Goal: Task Accomplishment & Management: Manage account settings

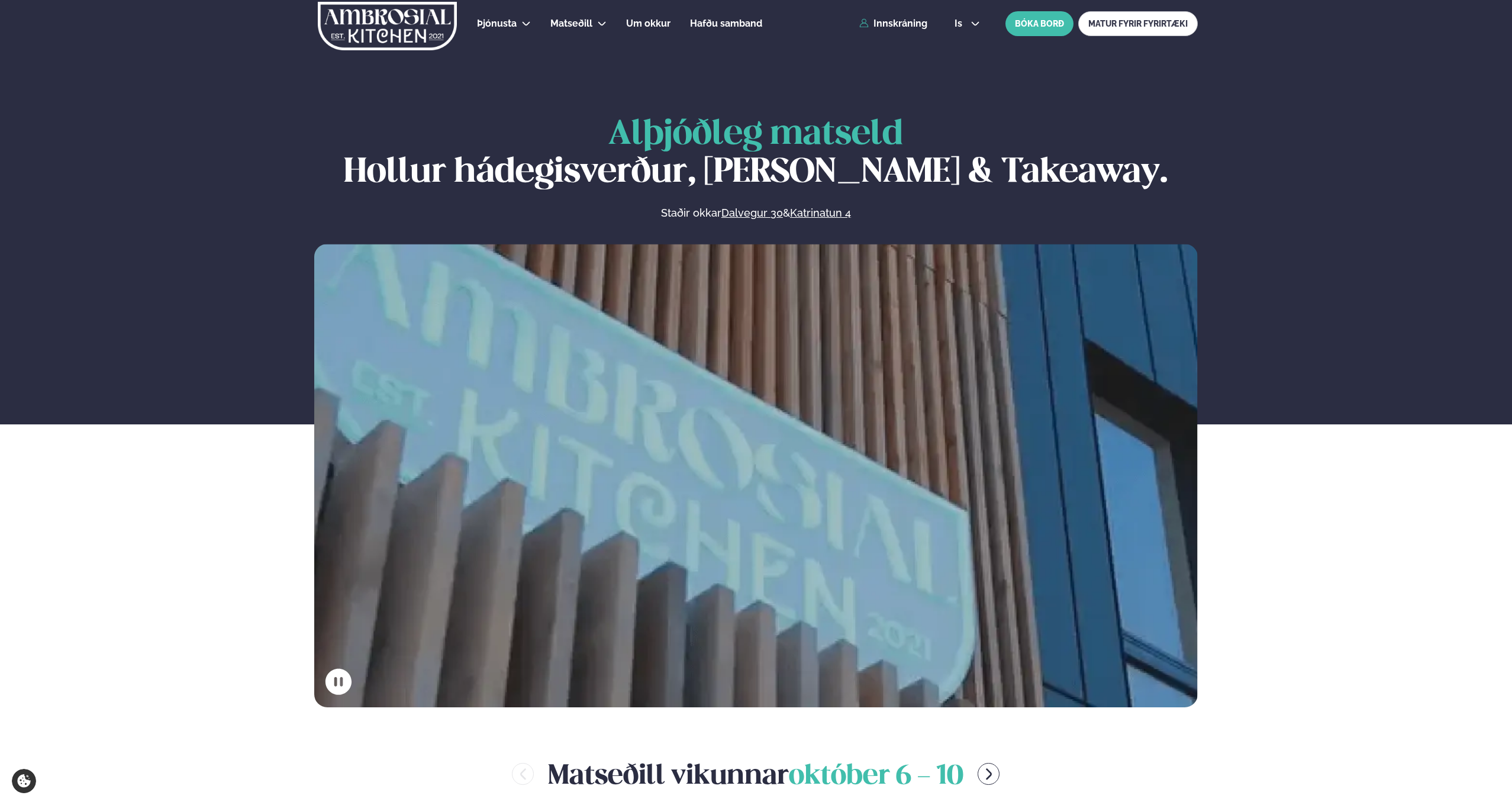
click at [961, 16] on div "is en is BÓKA BORÐ MATUR FYRIR FYRIRTÆKI" at bounding box center [1071, 23] width 253 height 25
click at [962, 21] on span "is" at bounding box center [961, 23] width 11 height 9
click at [962, 41] on link "en" at bounding box center [967, 45] width 44 height 23
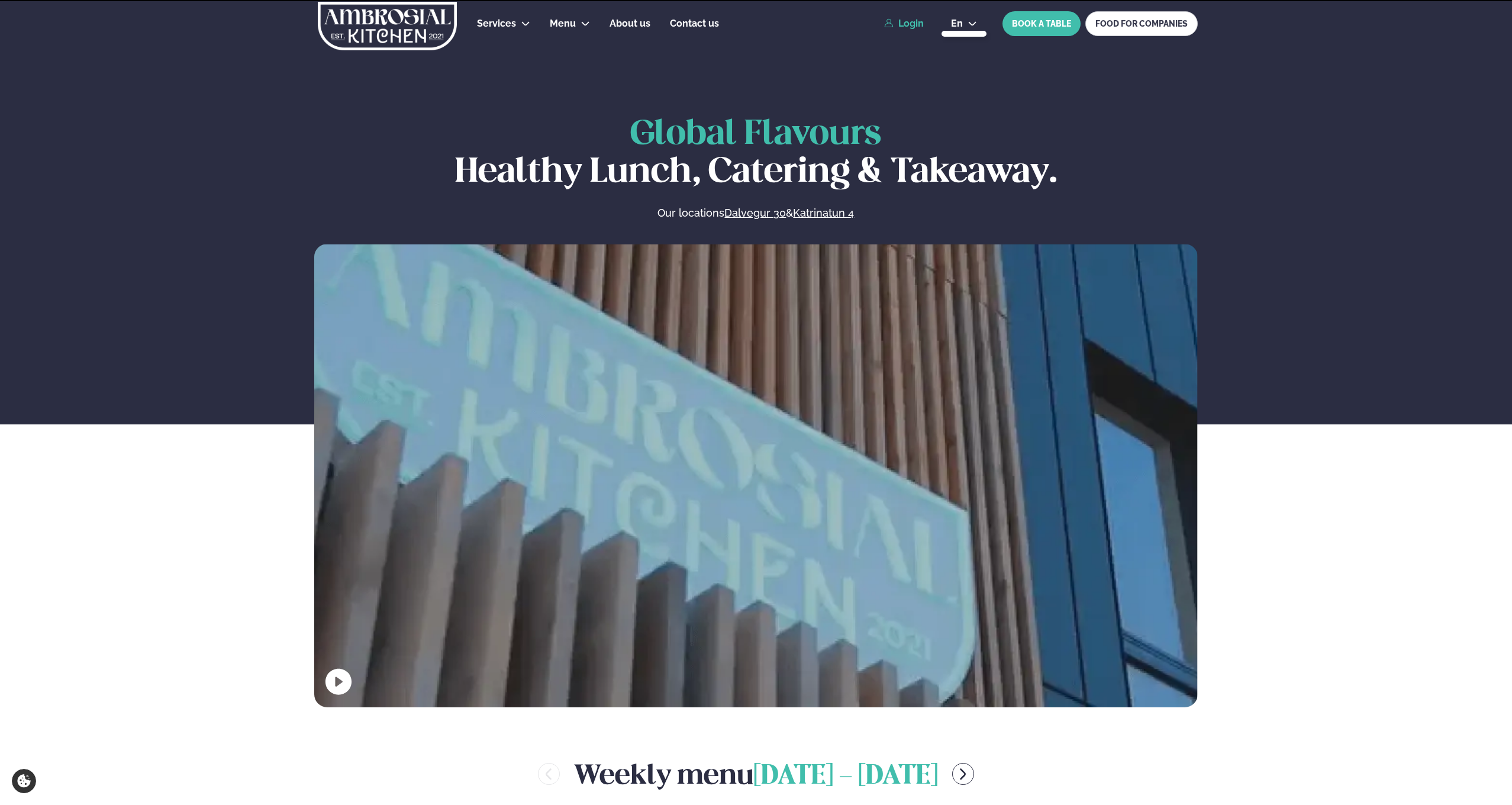
click at [912, 21] on link "Login" at bounding box center [904, 23] width 40 height 11
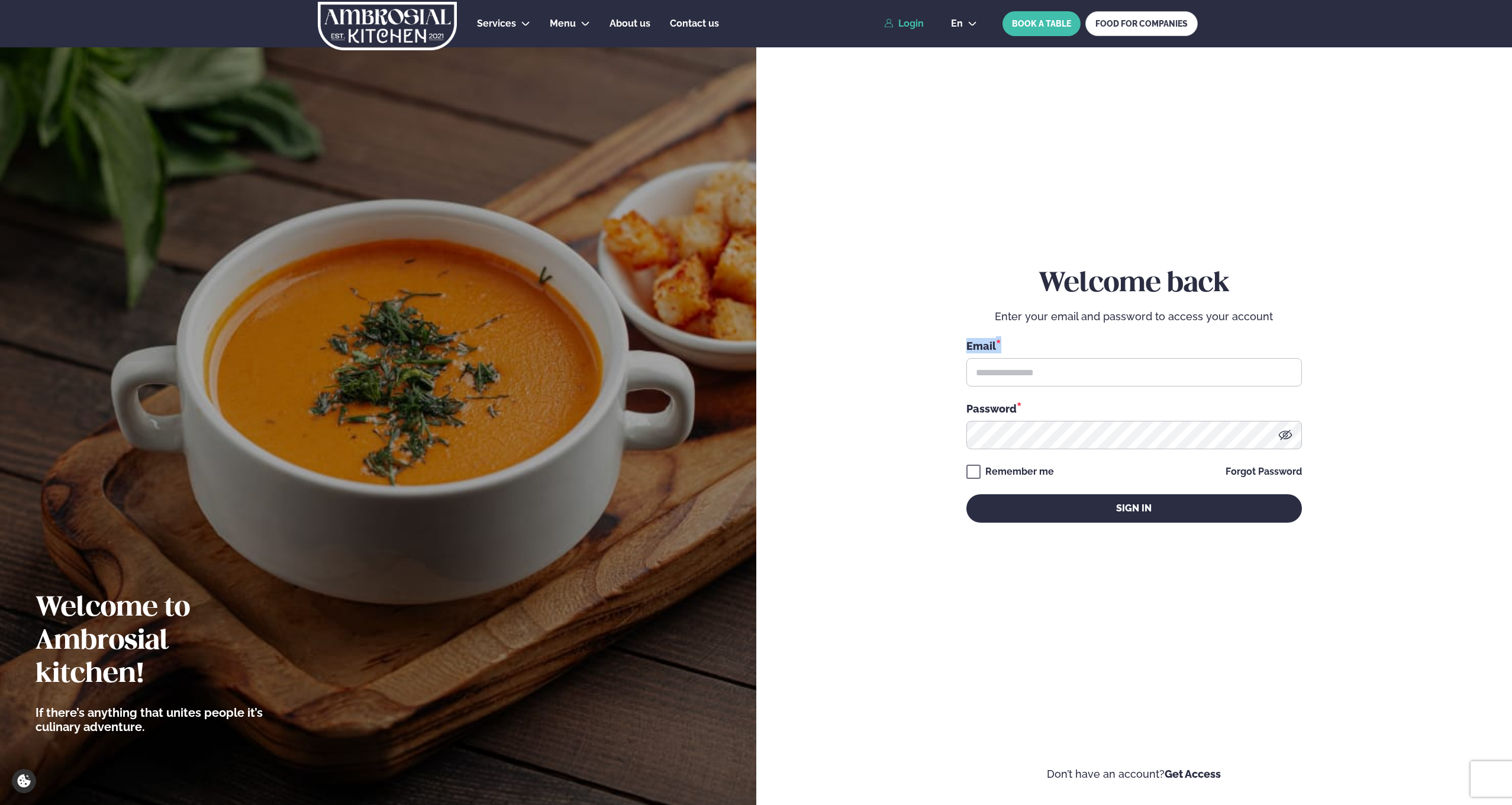
click at [1040, 391] on div "Email * Password *" at bounding box center [1134, 394] width 336 height 111
click at [1041, 390] on div "Email * Password *" at bounding box center [1134, 394] width 336 height 111
type input "**********"
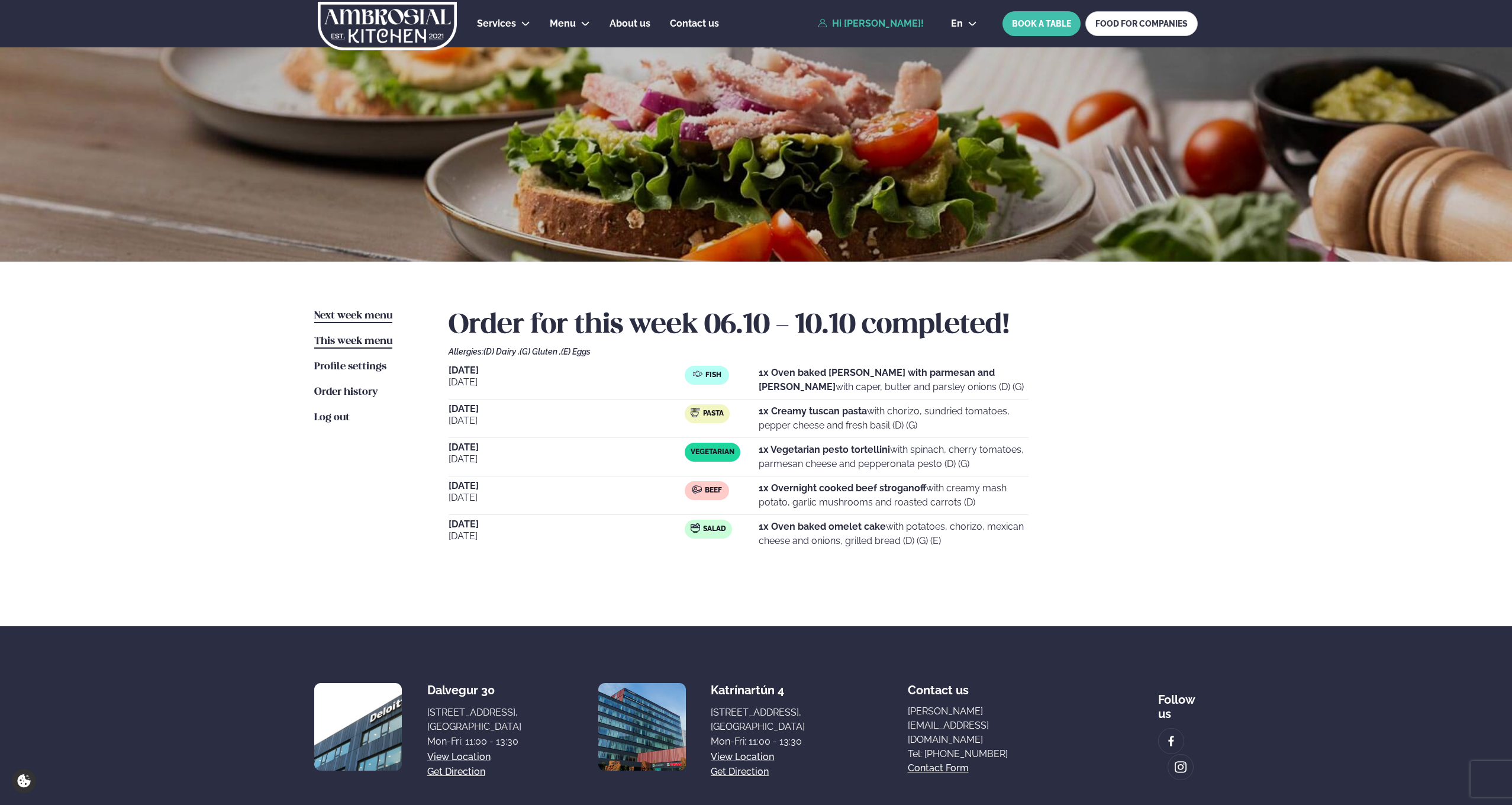
click at [357, 316] on span "Next week menu" at bounding box center [354, 316] width 78 height 10
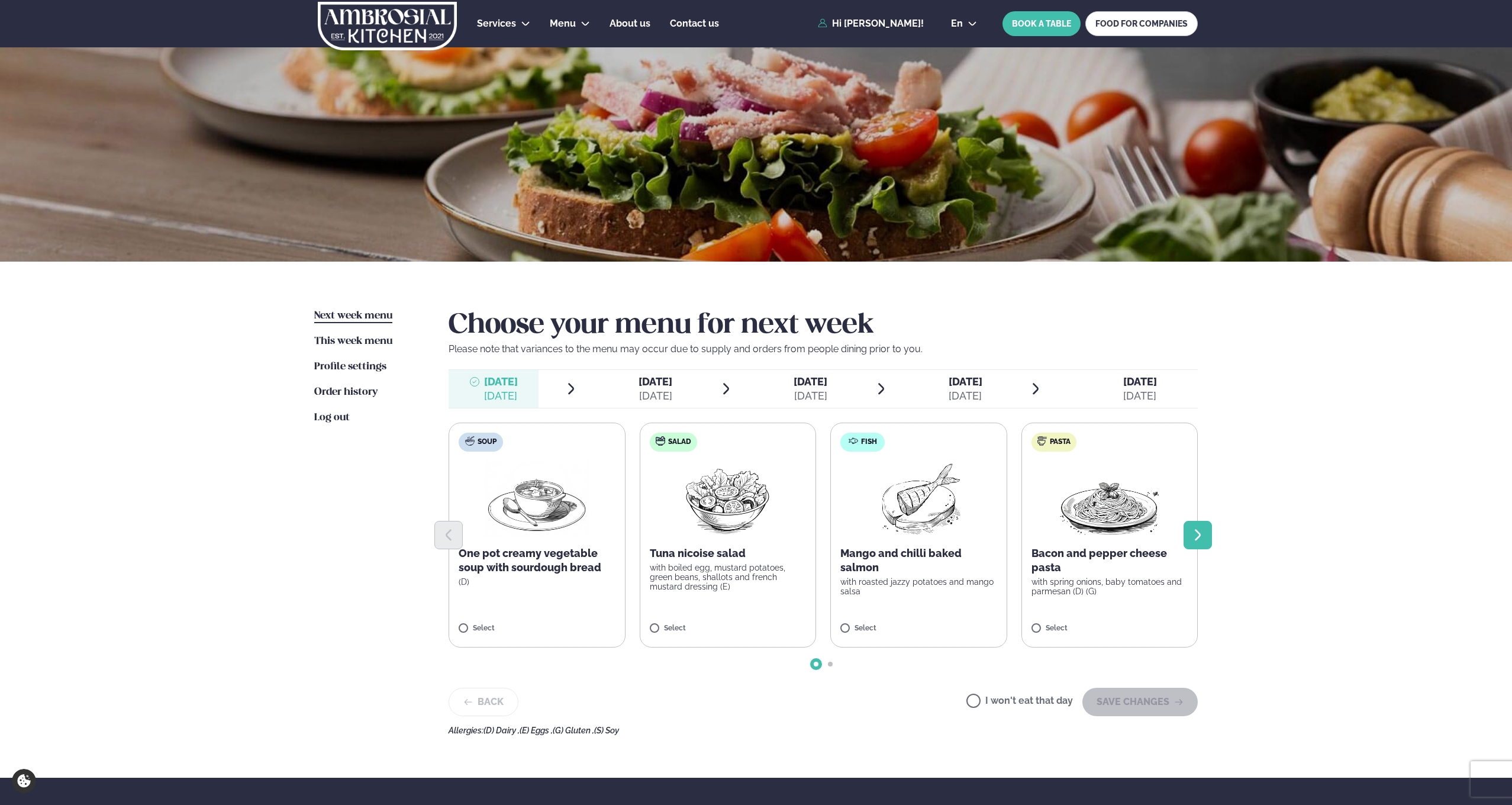
click at [1197, 537] on icon "Next slide" at bounding box center [1198, 535] width 14 height 14
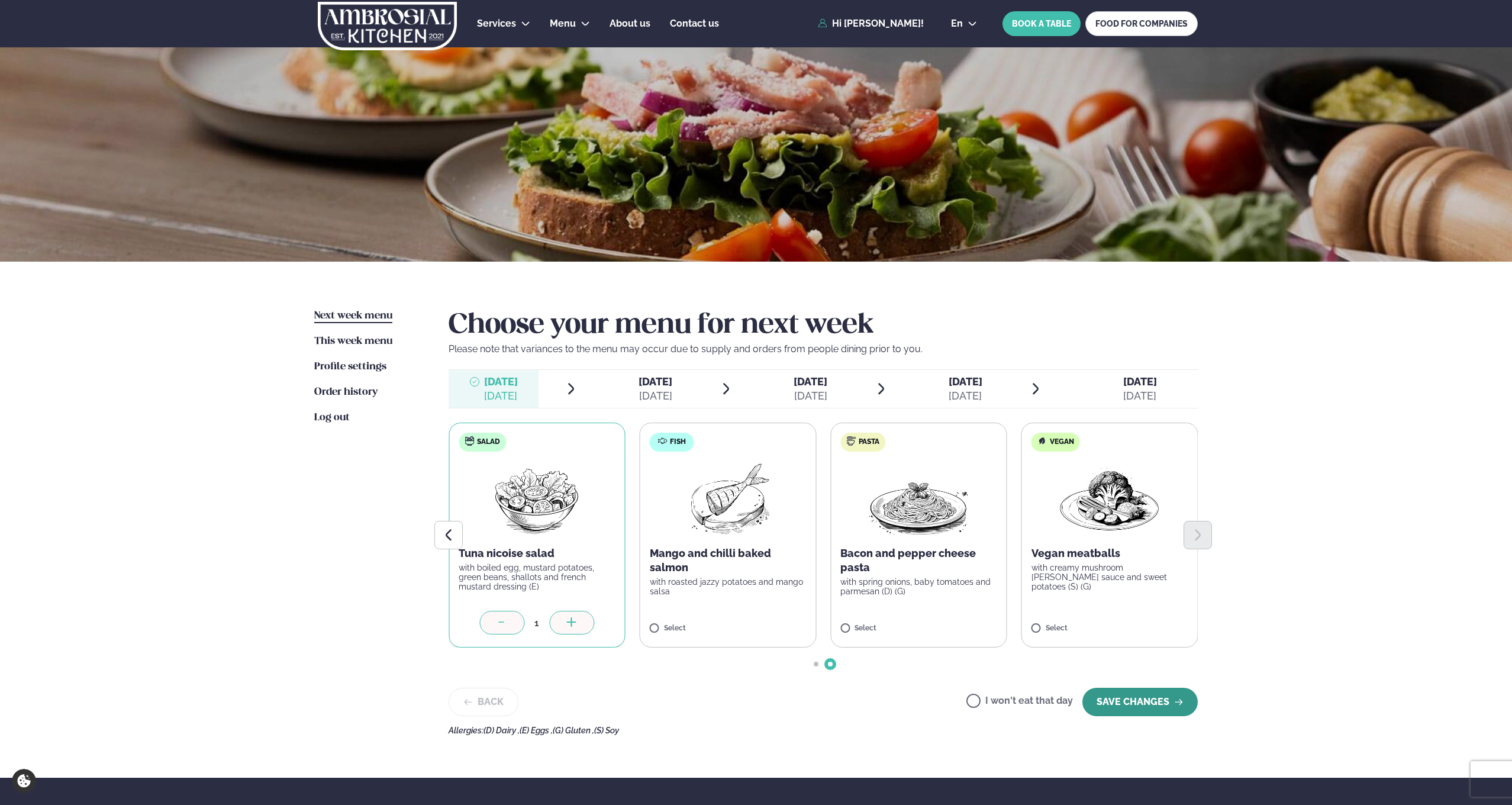
click at [1131, 693] on button "SAVE CHANGES" at bounding box center [1140, 702] width 115 height 28
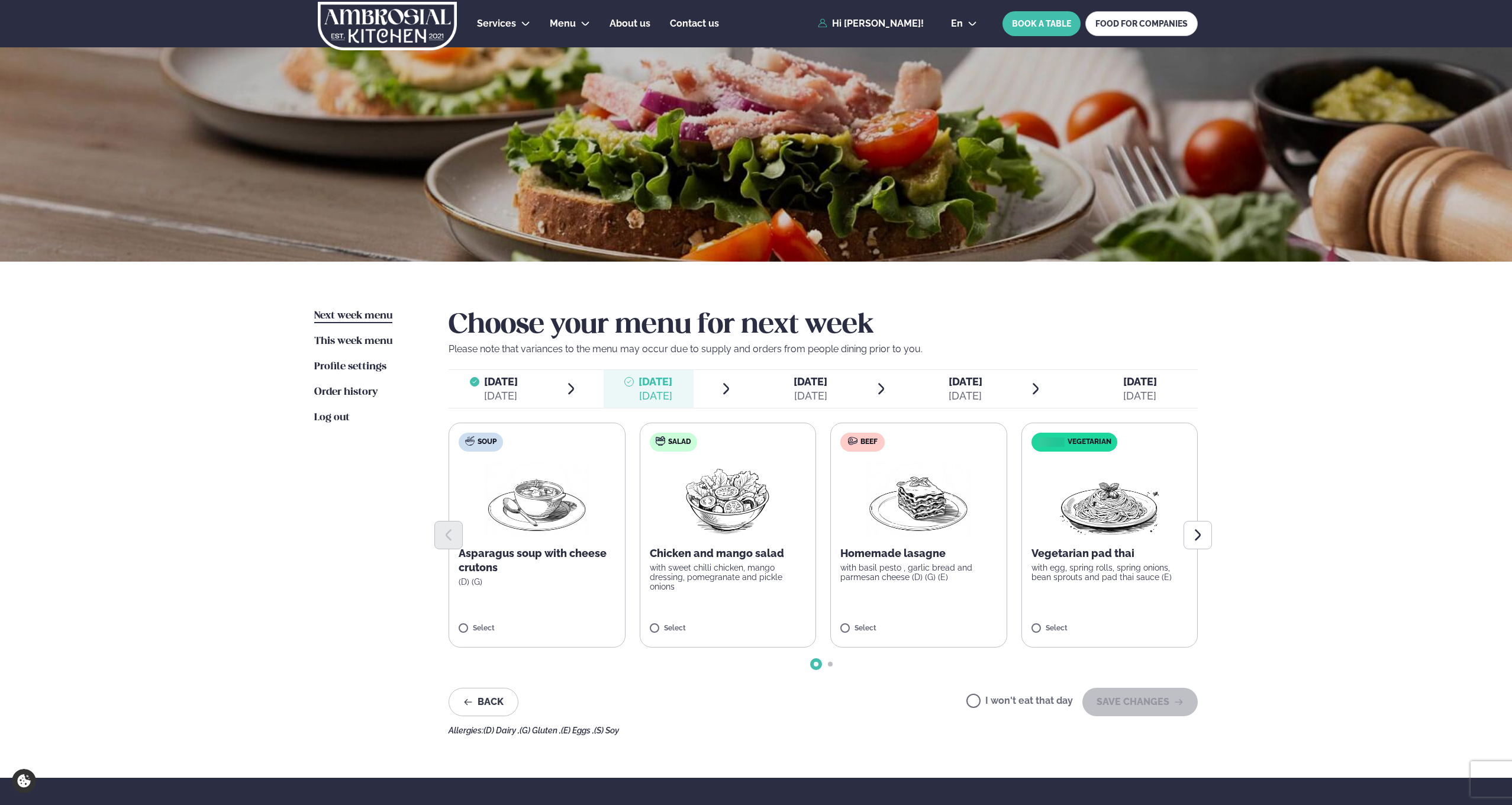
click at [835, 628] on label "Beef Homemade lasagne with basil pesto , garlic bread and parmesan cheese (D) (…" at bounding box center [919, 535] width 177 height 225
click at [1201, 530] on icon "Next slide" at bounding box center [1198, 535] width 14 height 14
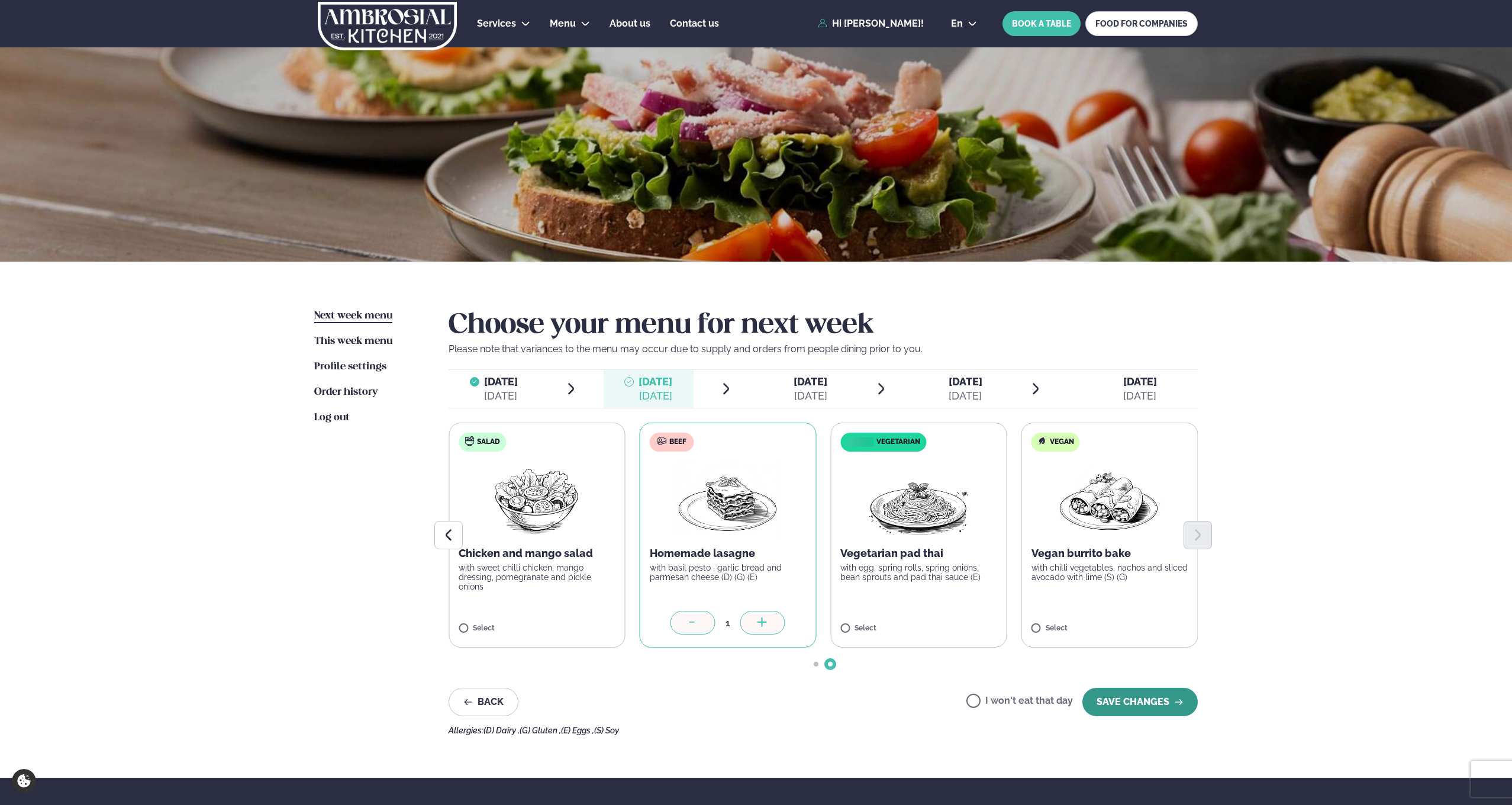
click at [1138, 703] on button "SAVE CHANGES" at bounding box center [1140, 702] width 115 height 28
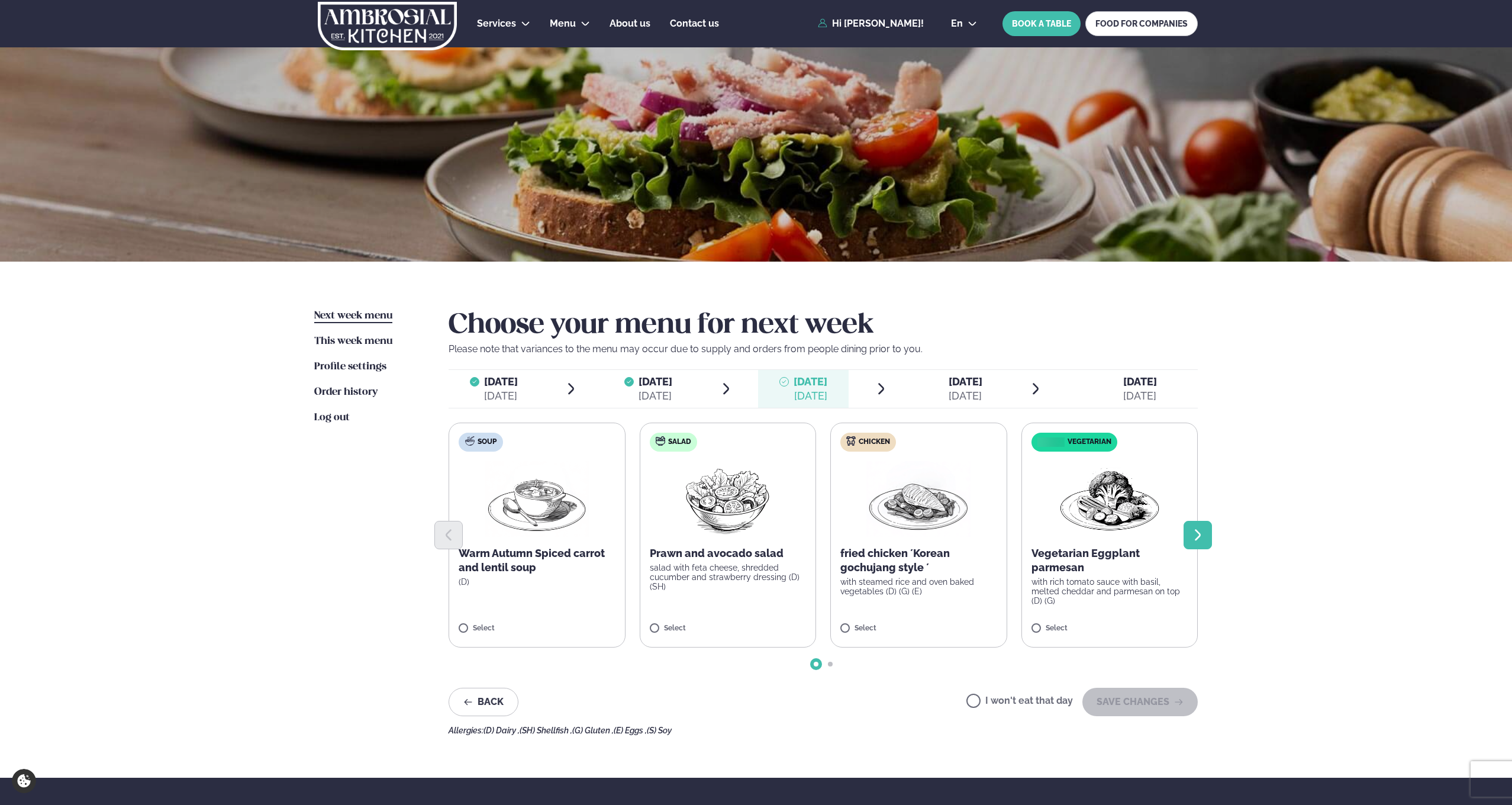
click at [1204, 526] on button "Next slide" at bounding box center [1198, 535] width 28 height 28
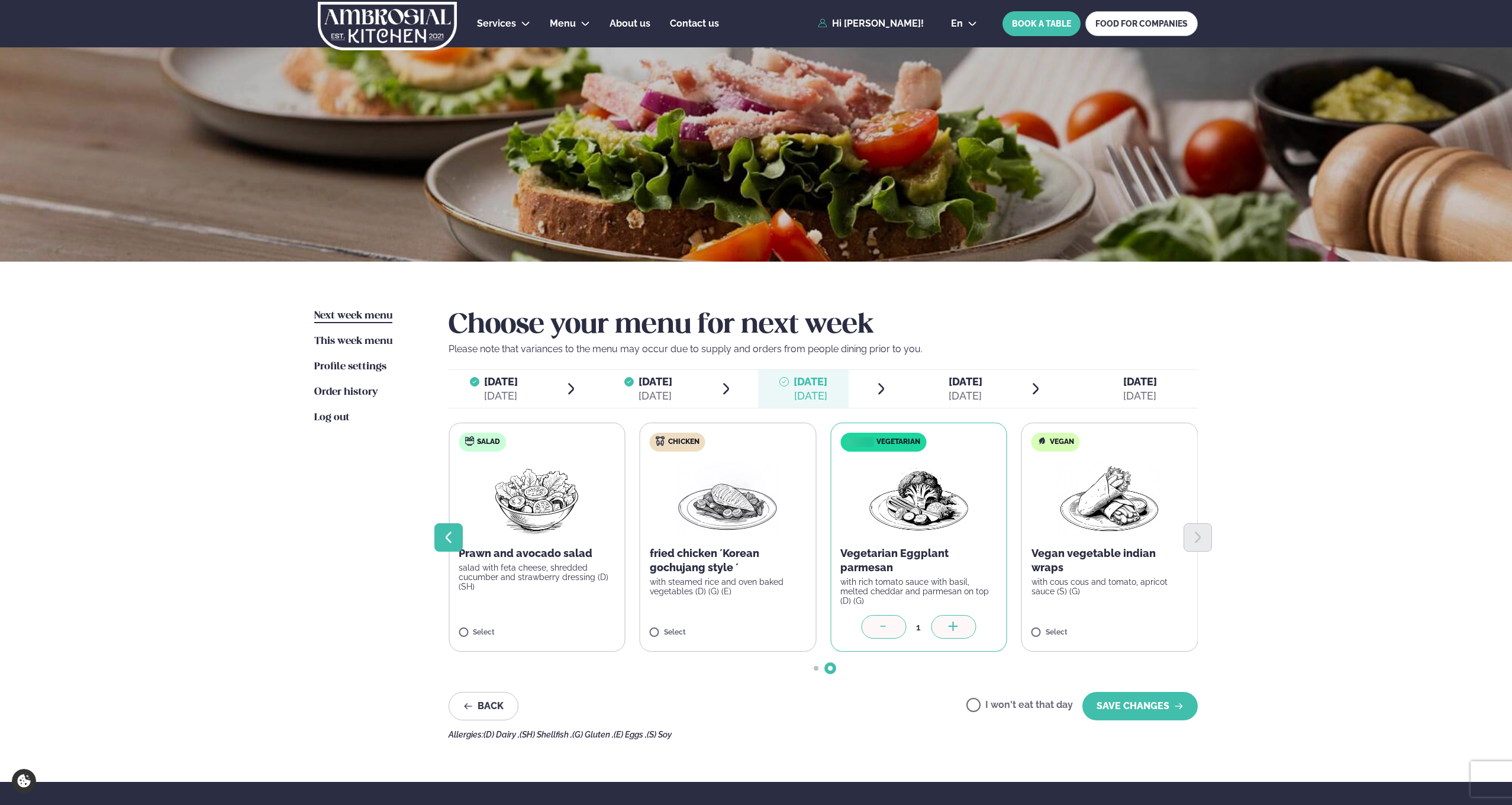
click at [452, 535] on icon "Previous slide" at bounding box center [448, 537] width 14 height 14
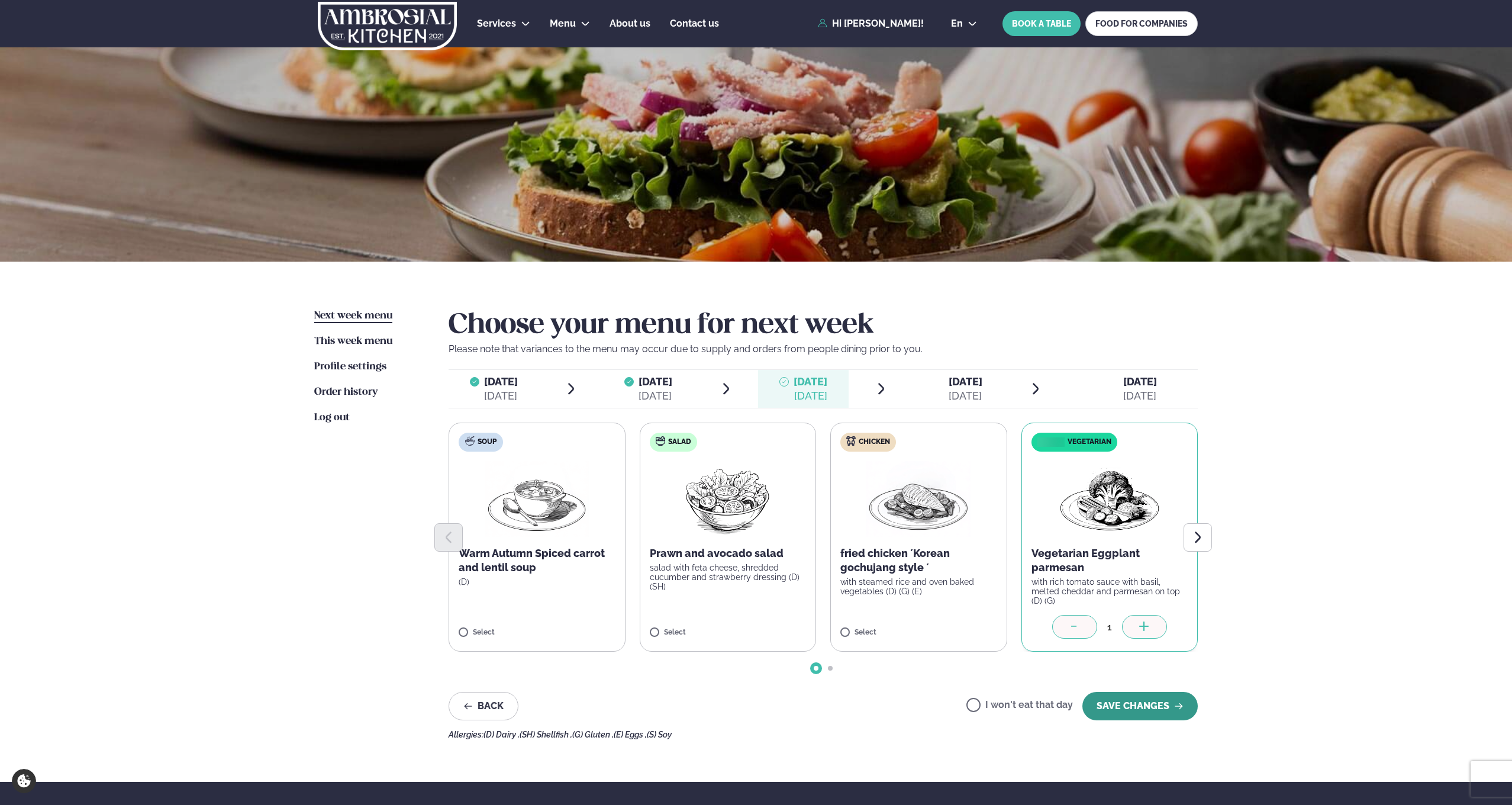
click at [1138, 696] on button "SAVE CHANGES" at bounding box center [1140, 706] width 115 height 28
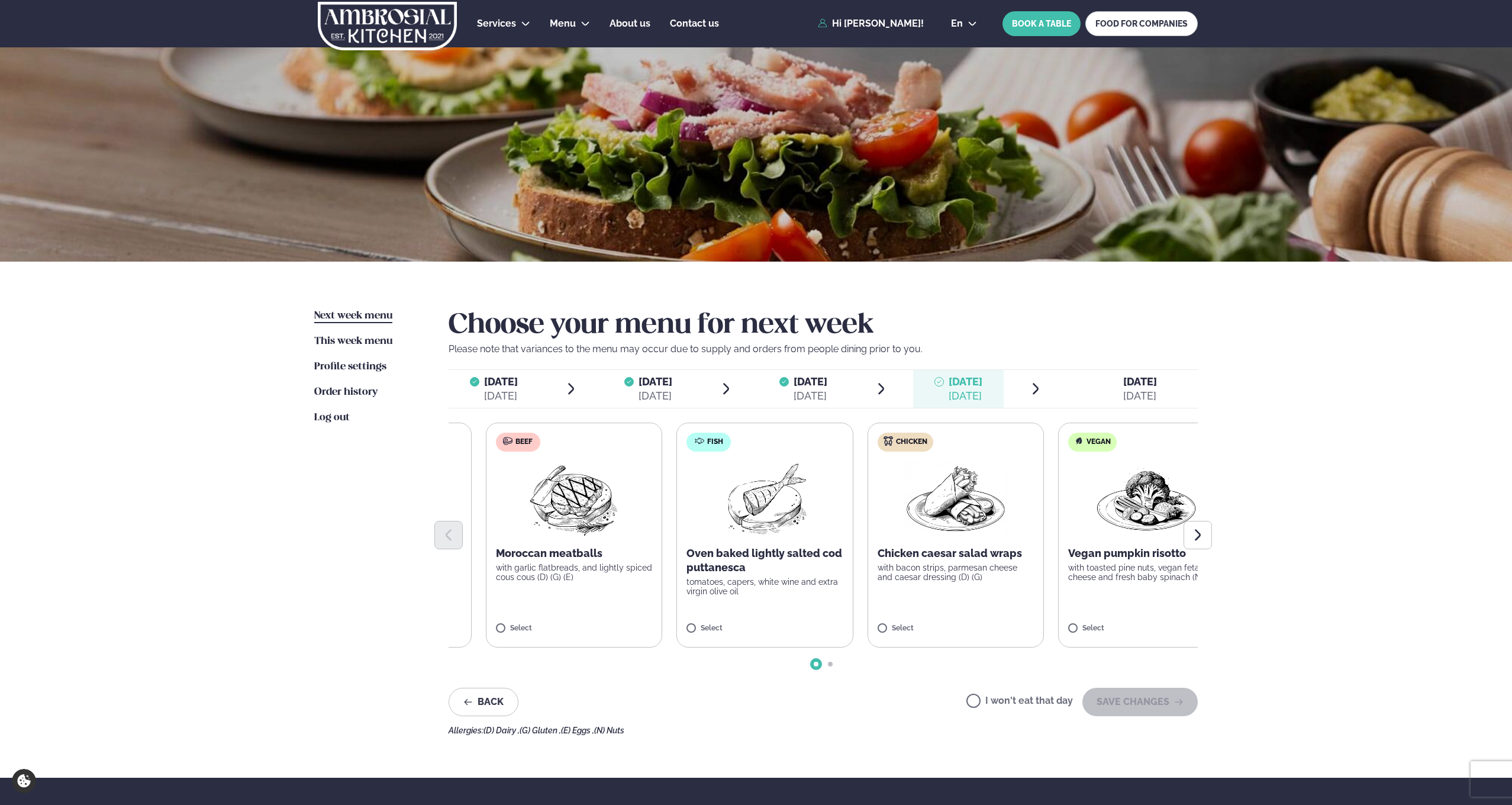
click at [534, 557] on div "Moroccan meatballs with garlic flatbreads, and lightly spiced cous cous (D) (G)…" at bounding box center [574, 564] width 157 height 36
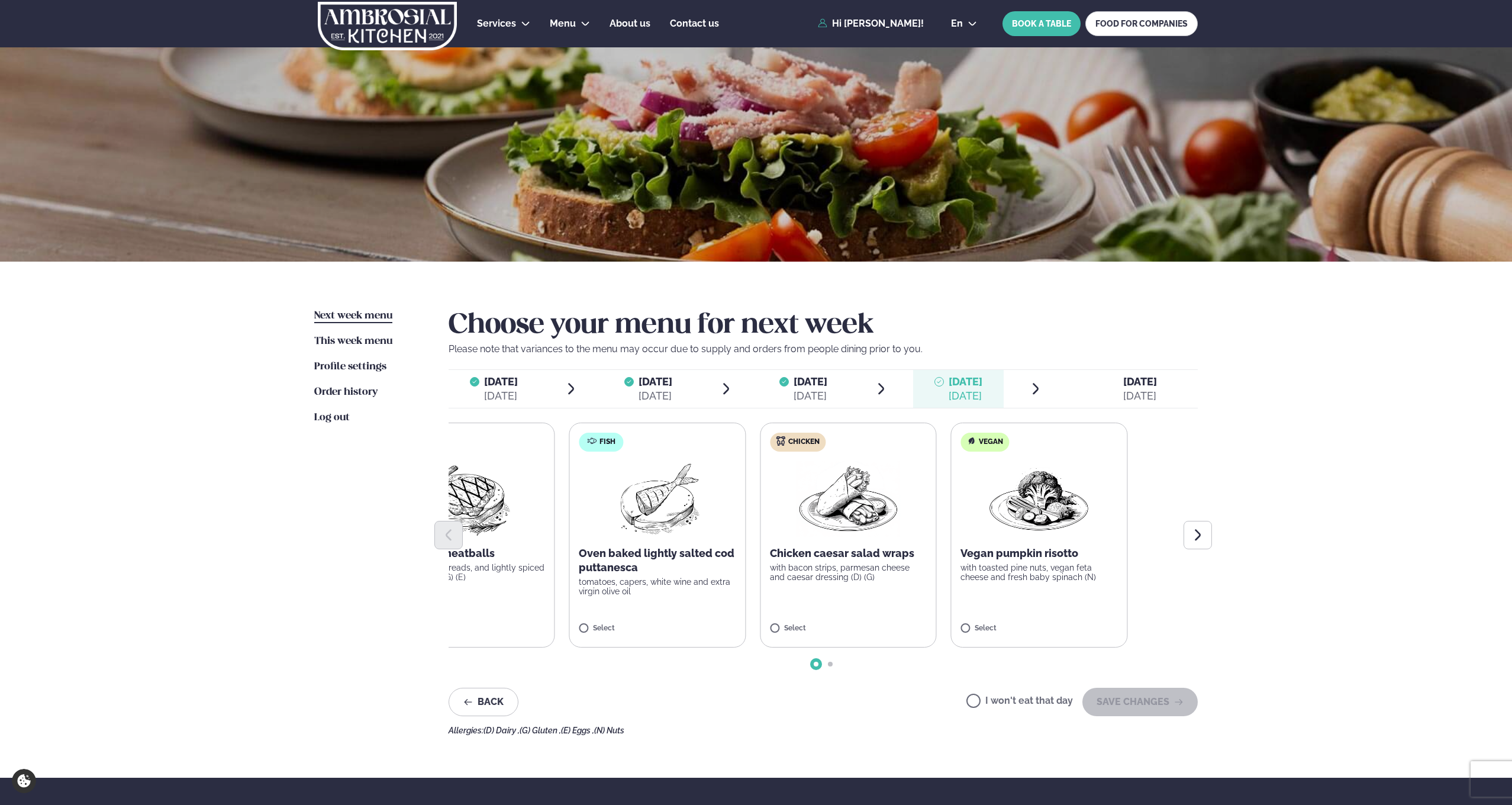
click at [760, 557] on label "Chicken Chicken caesar salad wraps with bacon strips, parmesan cheese and caesa…" at bounding box center [848, 535] width 177 height 225
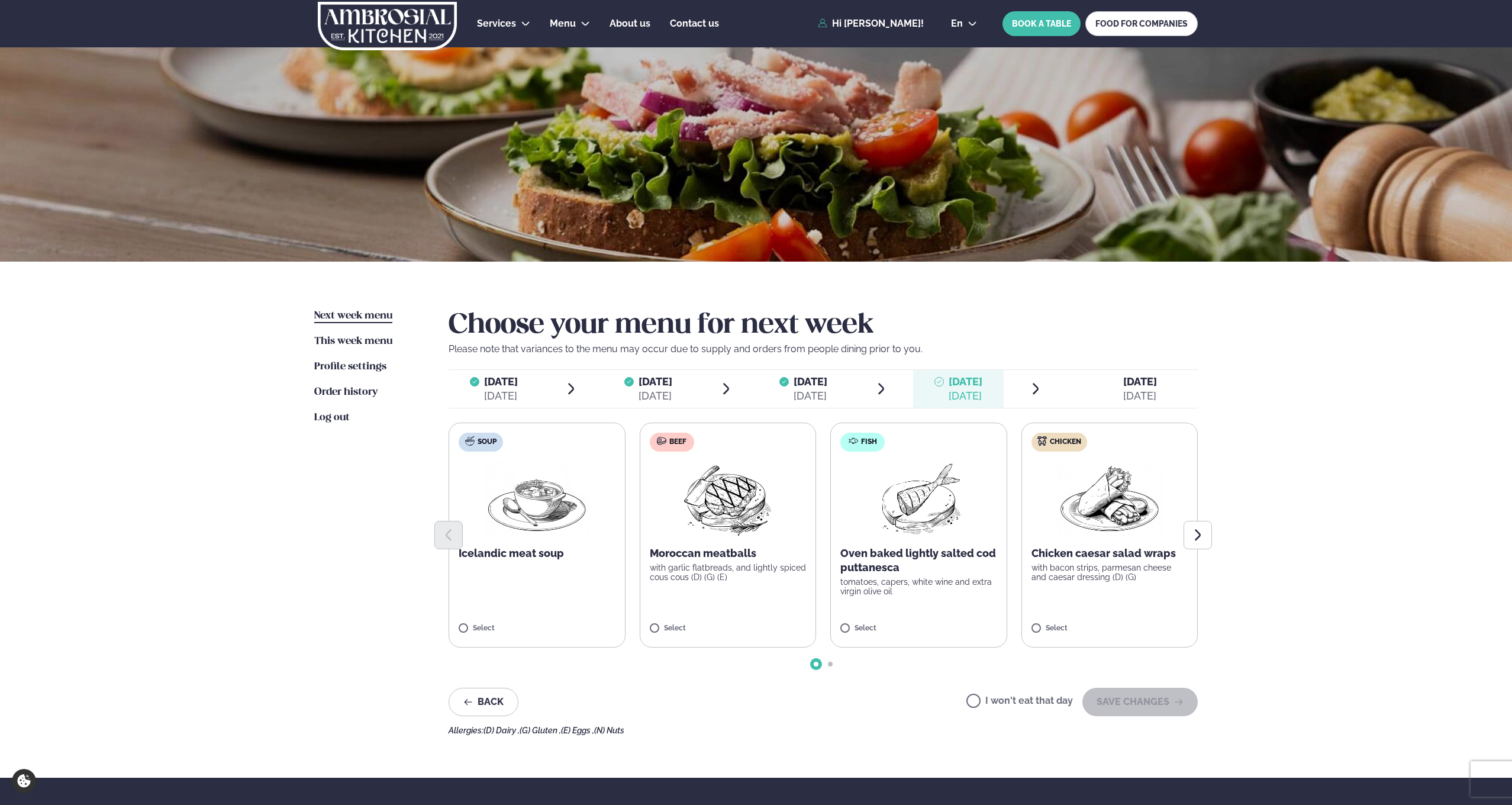
drag, startPoint x: 786, startPoint y: 529, endPoint x: 686, endPoint y: 528, distance: 100.0
click at [699, 527] on div at bounding box center [823, 535] width 749 height 28
drag, startPoint x: 943, startPoint y: 528, endPoint x: 818, endPoint y: 541, distance: 125.7
click at [845, 542] on div at bounding box center [823, 535] width 749 height 28
click at [1193, 544] on button "Next slide" at bounding box center [1198, 535] width 28 height 28
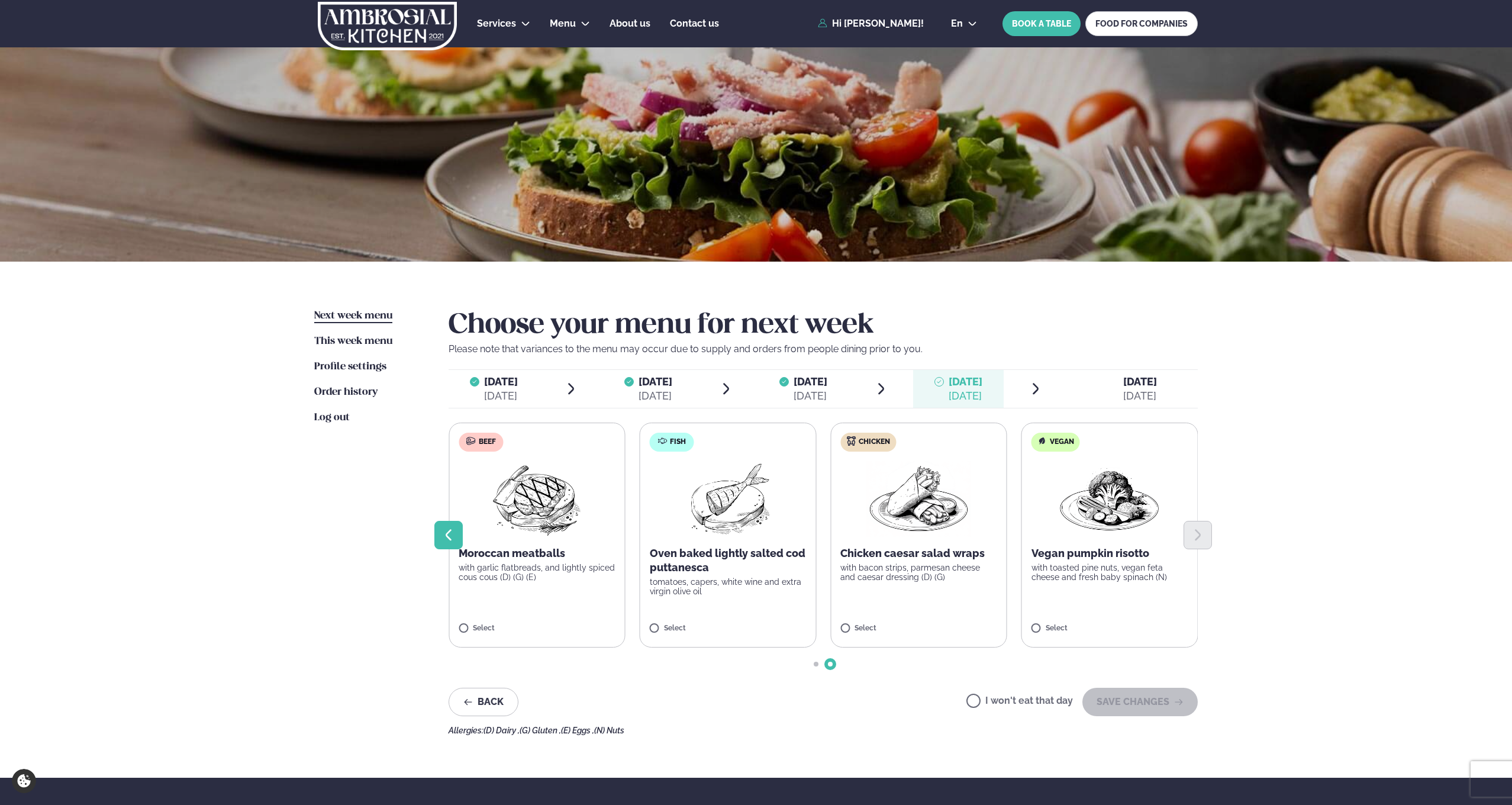
click at [455, 542] on button "Previous slide" at bounding box center [449, 535] width 28 height 28
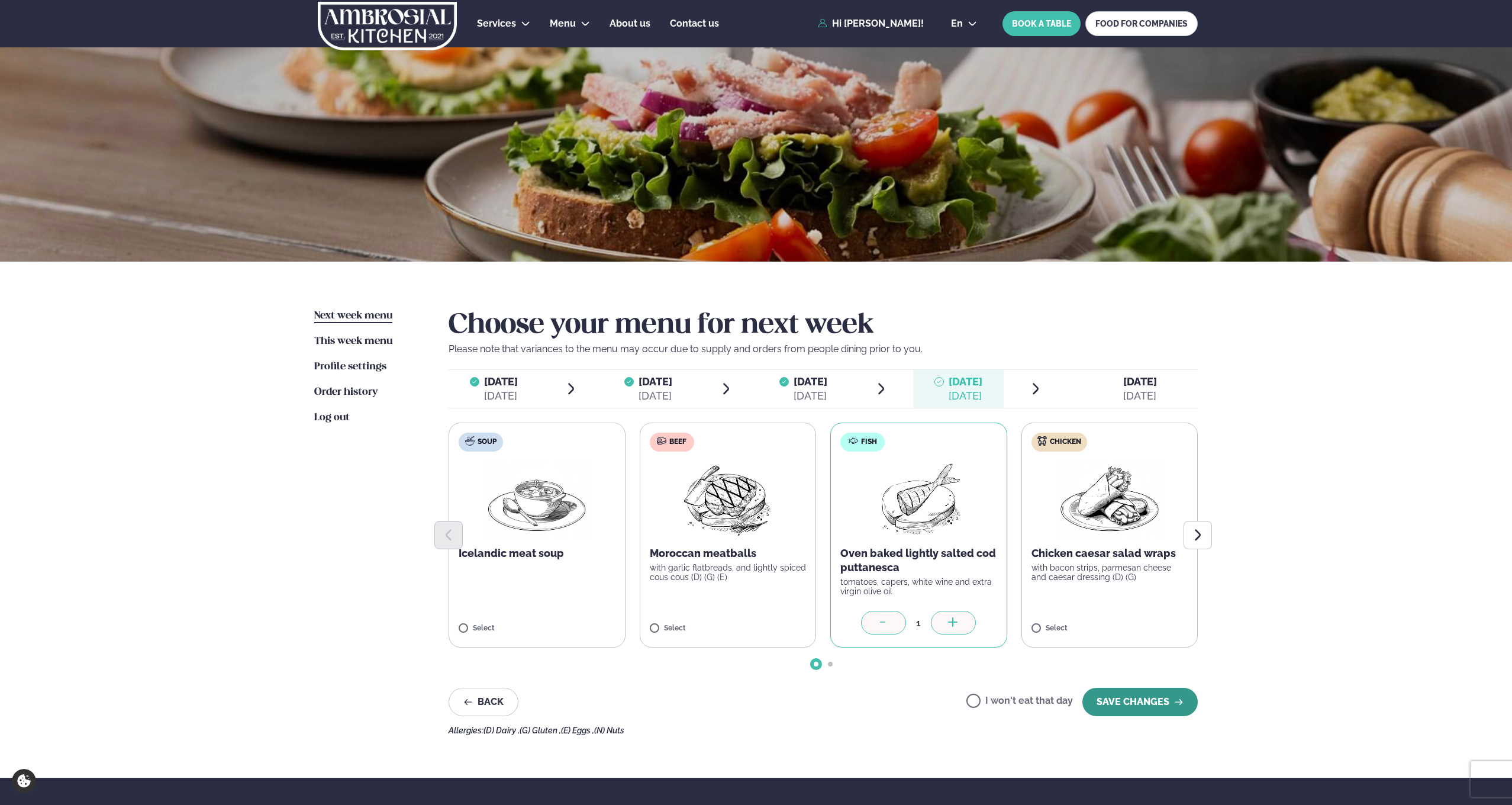
click at [1128, 703] on button "SAVE CHANGES" at bounding box center [1140, 702] width 115 height 28
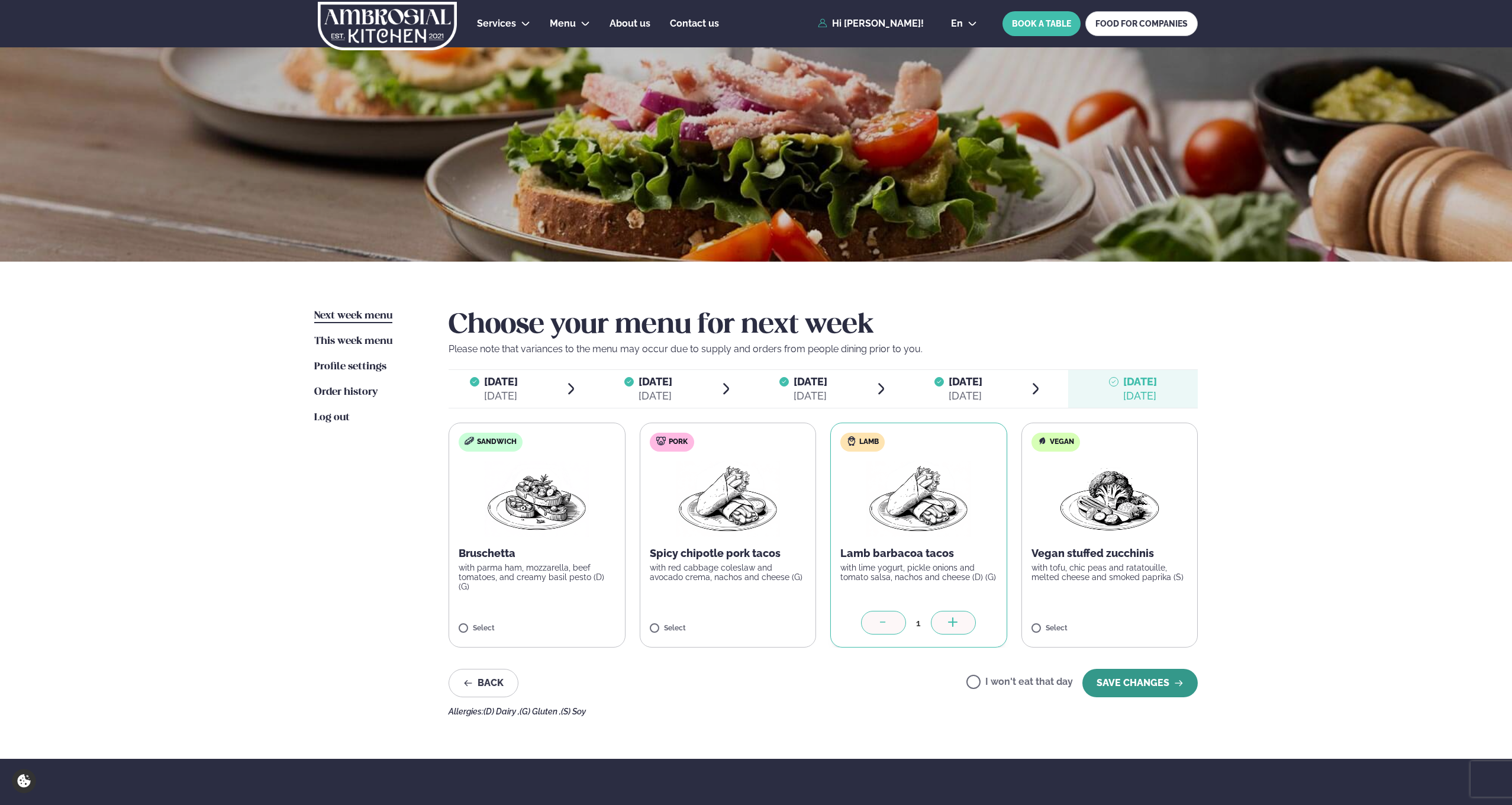
click at [1131, 675] on button "SAVE CHANGES" at bounding box center [1140, 683] width 115 height 28
